Goal: Ask a question

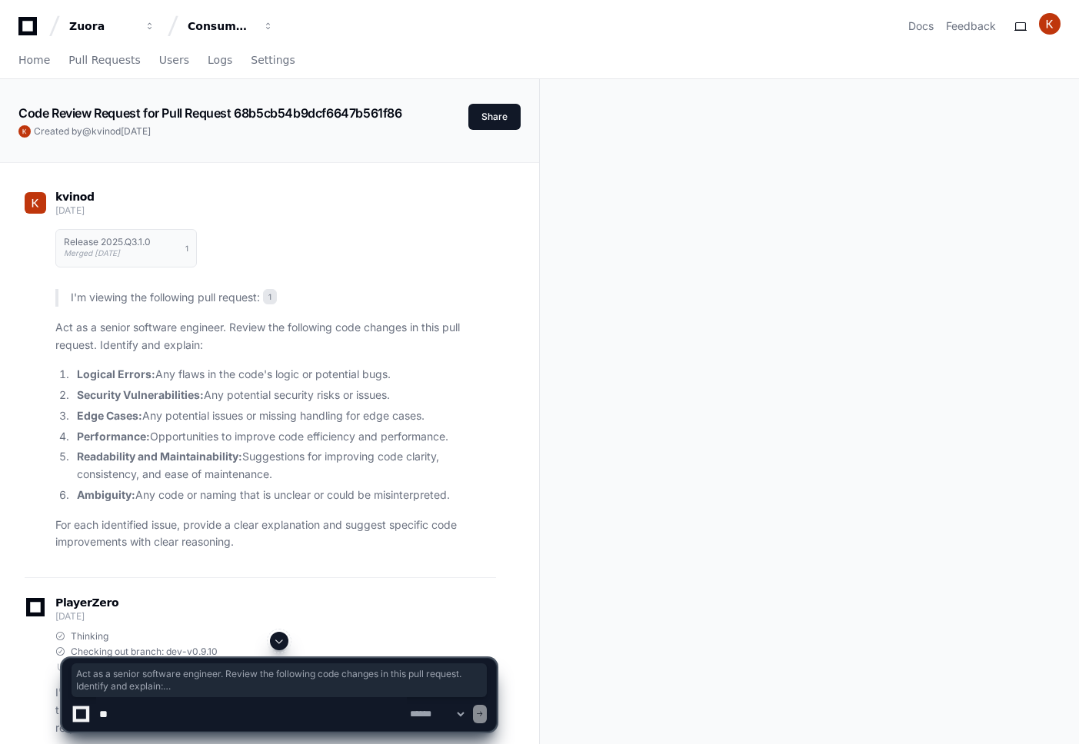
click at [198, 507] on div "Release 2025.Q3.1.0 Merged [DATE] 1 I'm viewing the following pull request: 1 A…" at bounding box center [275, 385] width 441 height 331
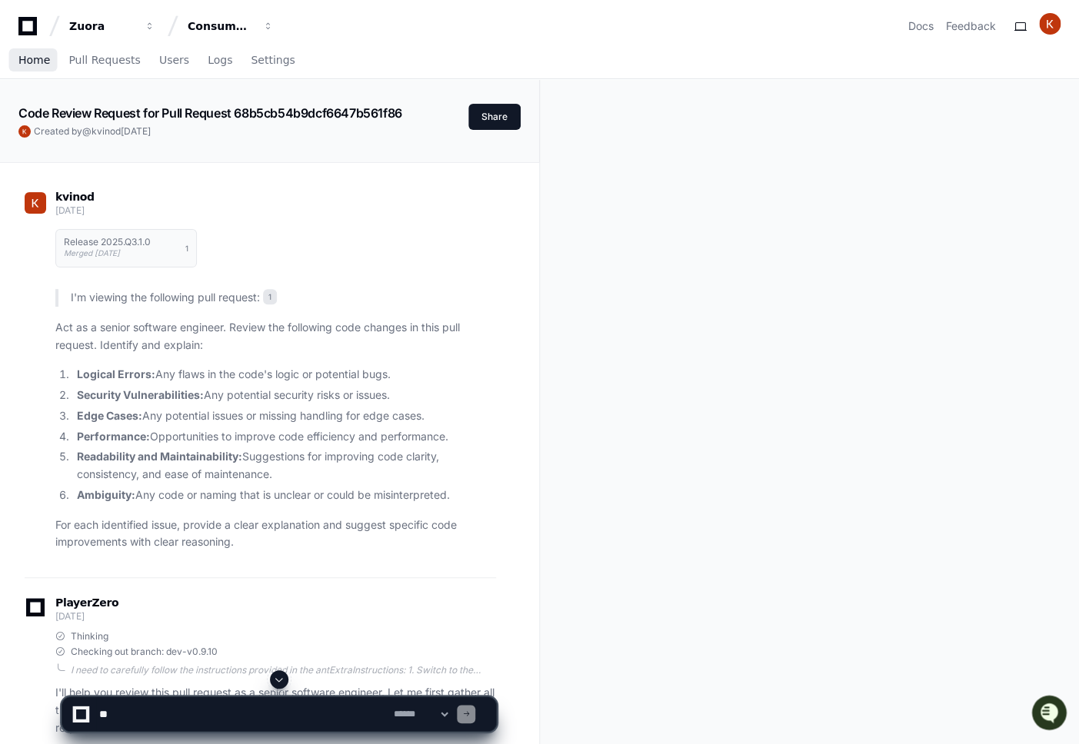
click at [40, 62] on span "Home" at bounding box center [34, 59] width 32 height 9
click at [41, 68] on link "Home" at bounding box center [34, 60] width 32 height 35
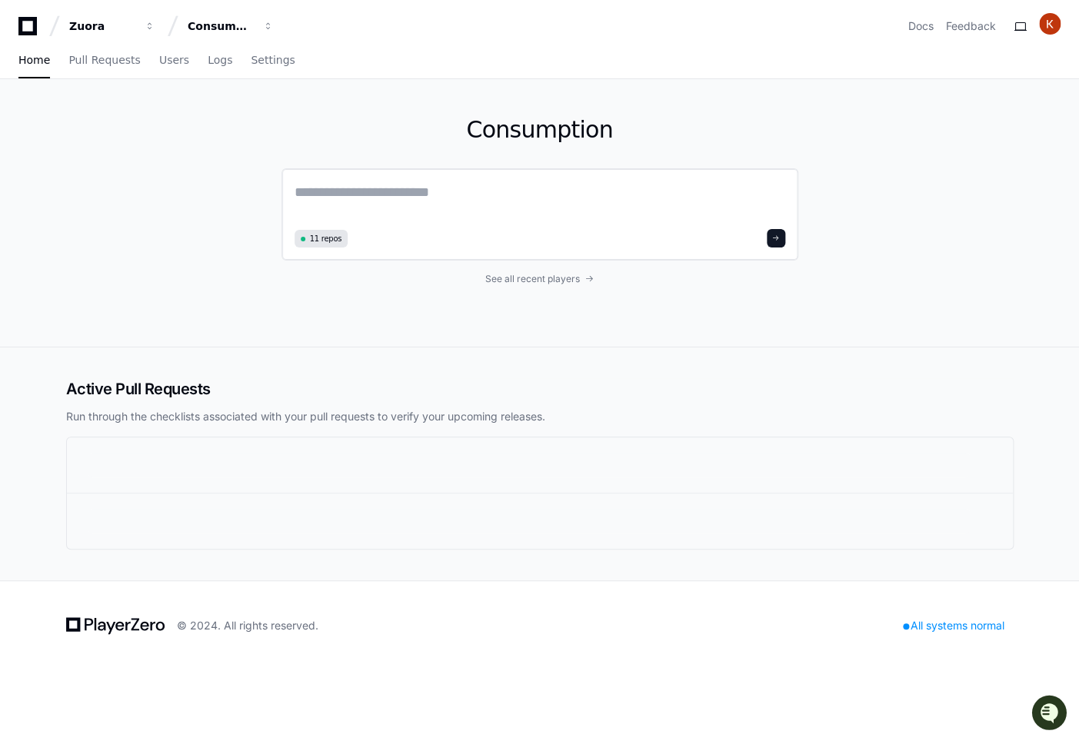
click at [452, 206] on textarea at bounding box center [540, 202] width 491 height 43
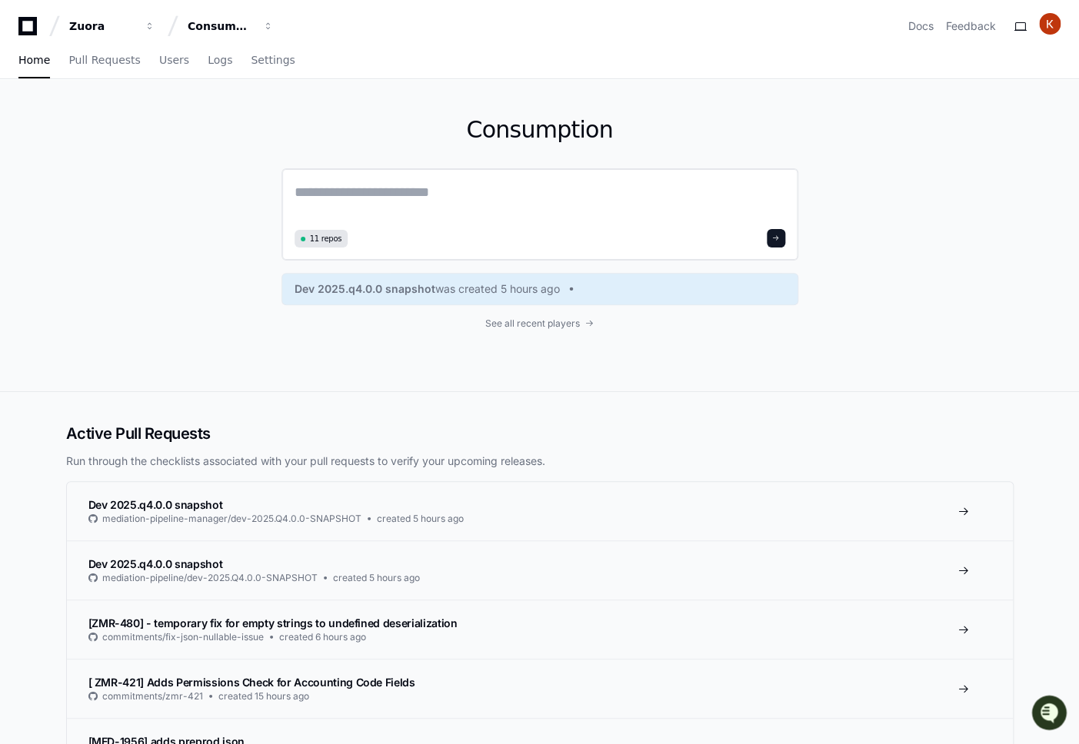
click at [333, 235] on span "11 repos" at bounding box center [326, 239] width 32 height 12
click at [423, 191] on textarea at bounding box center [540, 202] width 491 height 43
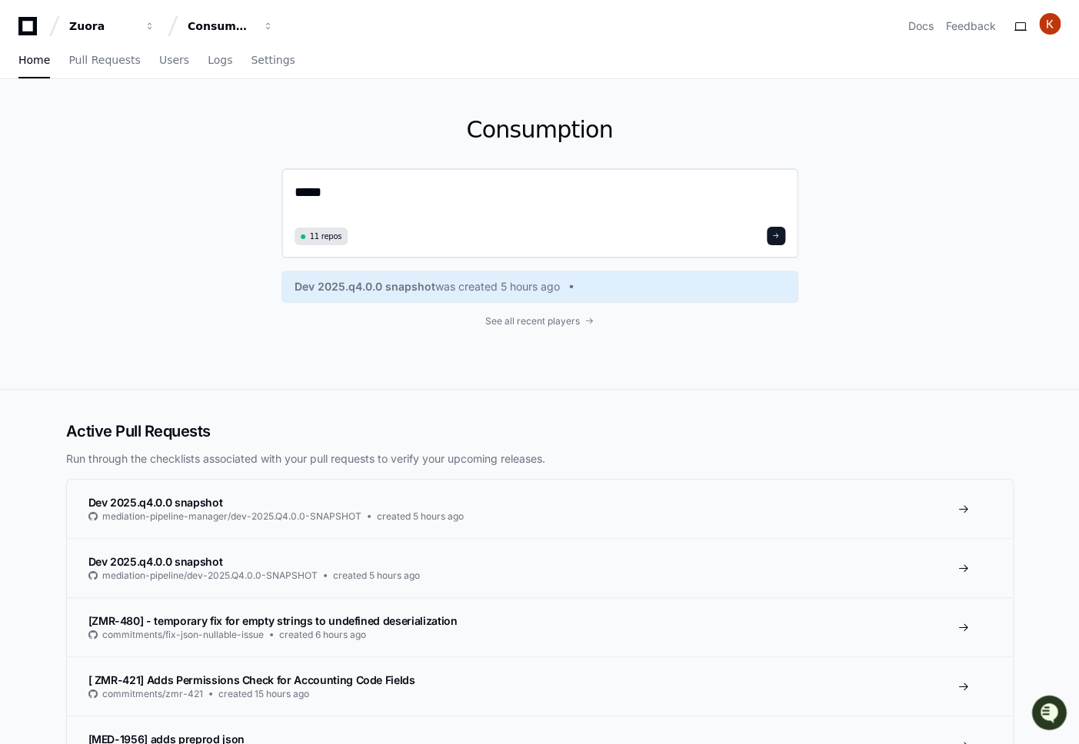
type textarea "******"
